Goal: Find specific page/section: Find specific page/section

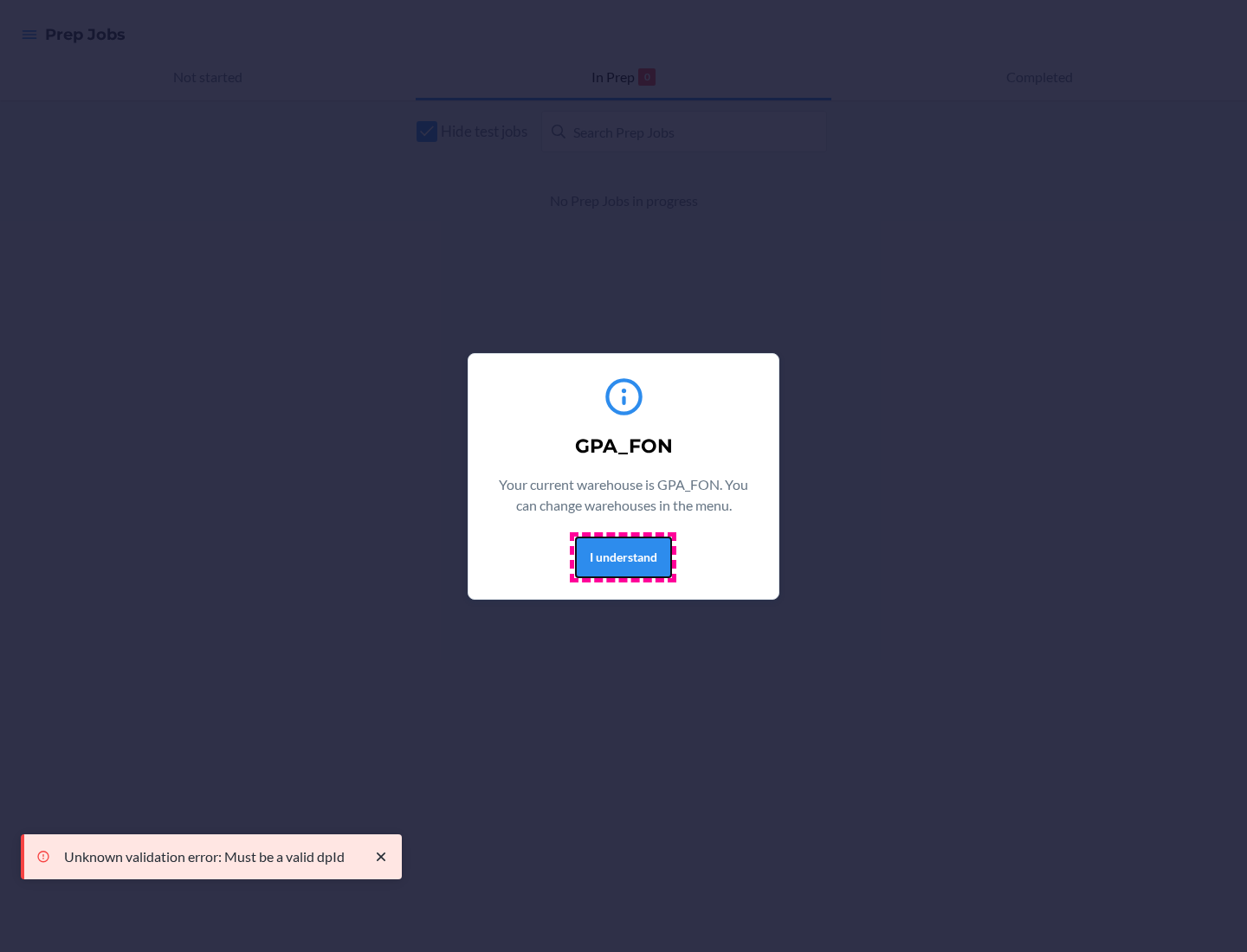
click at [623, 557] on button "I understand" at bounding box center [624, 557] width 97 height 42
